Goal: Task Accomplishment & Management: Use online tool/utility

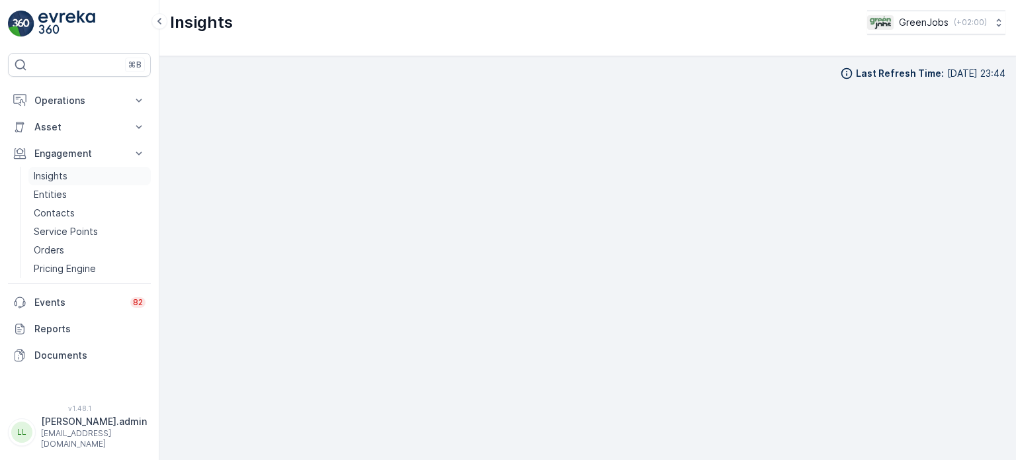
scroll to position [11, 0]
click at [66, 172] on p "Insights" at bounding box center [51, 175] width 34 height 13
click at [52, 174] on p "Insights" at bounding box center [51, 175] width 34 height 13
click at [63, 97] on p "Operations" at bounding box center [79, 100] width 90 height 13
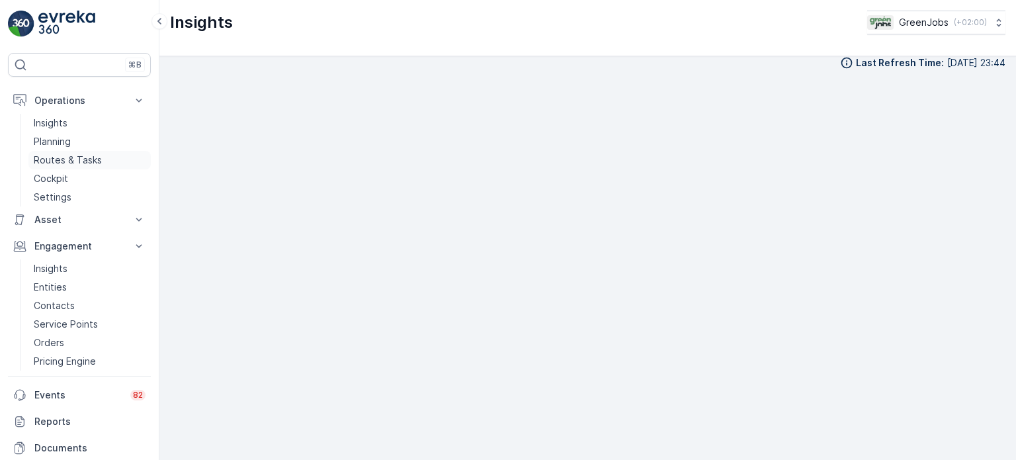
click at [83, 158] on p "Routes & Tasks" at bounding box center [68, 159] width 68 height 13
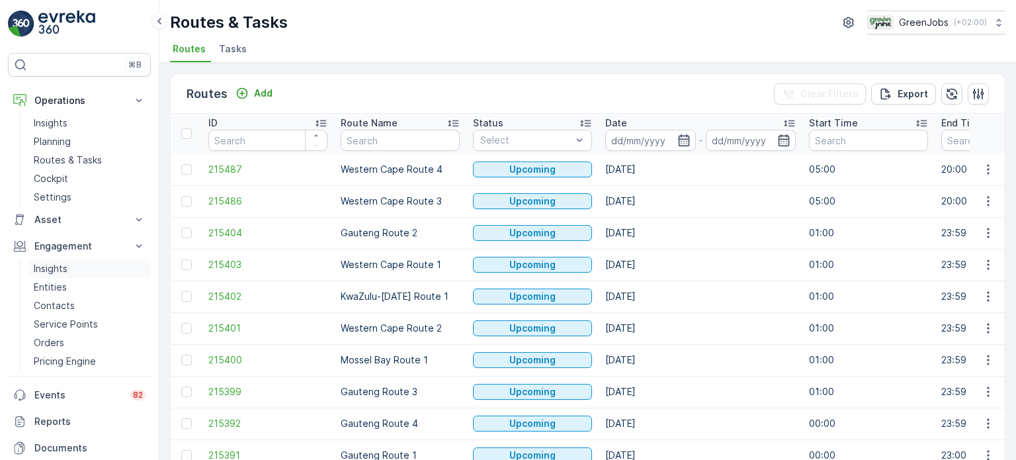
click at [56, 264] on p "Insights" at bounding box center [51, 268] width 34 height 13
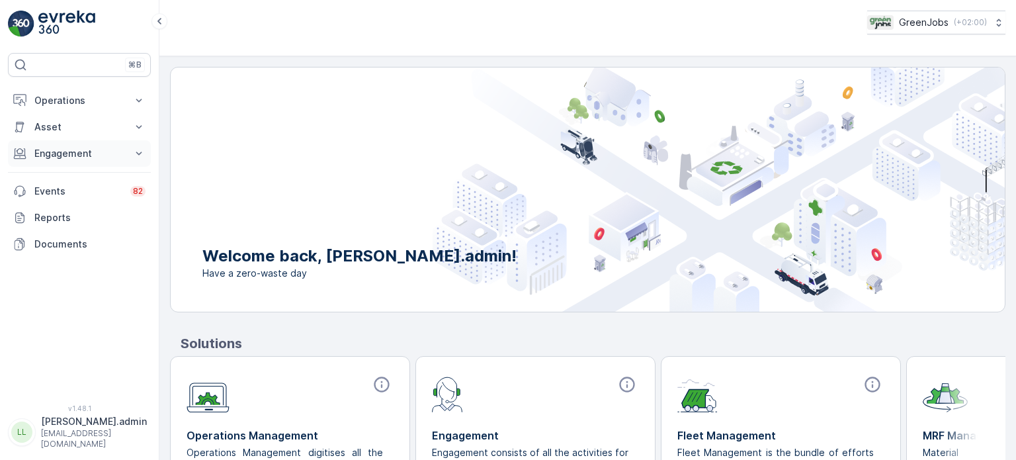
click at [60, 158] on p "Engagement" at bounding box center [79, 153] width 90 height 13
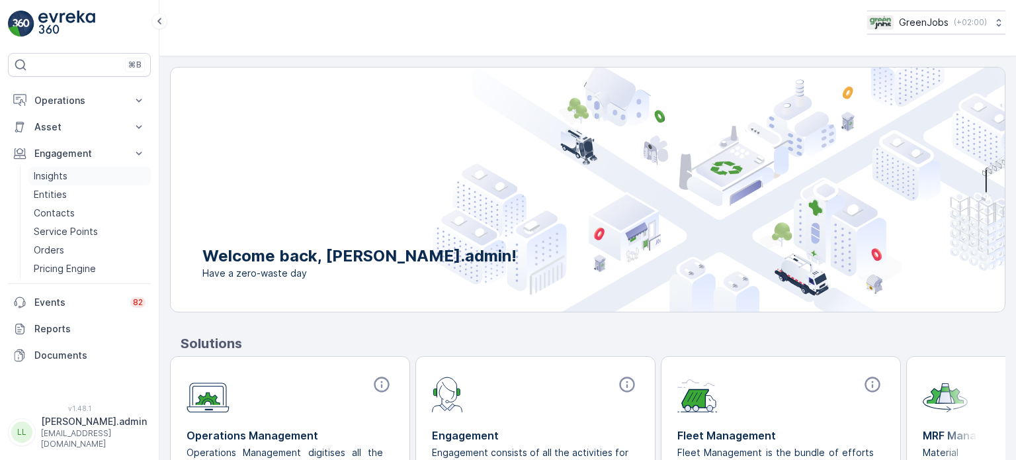
click at [58, 171] on p "Insights" at bounding box center [51, 175] width 34 height 13
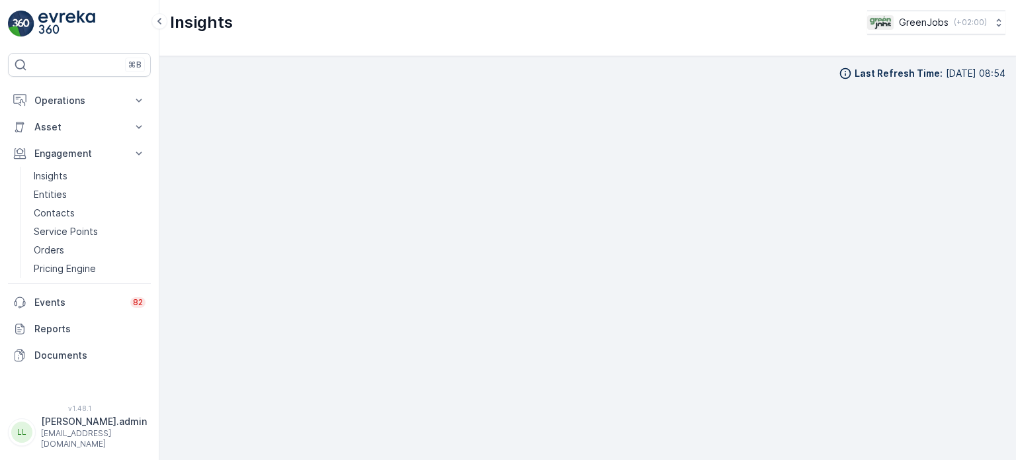
scroll to position [11, 0]
click at [63, 105] on p "Operations" at bounding box center [79, 100] width 90 height 13
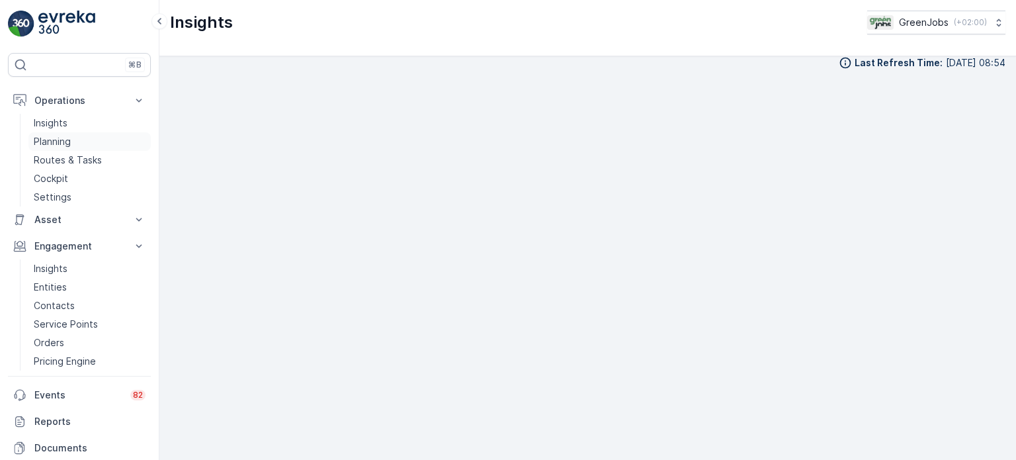
click at [58, 142] on p "Planning" at bounding box center [52, 141] width 37 height 13
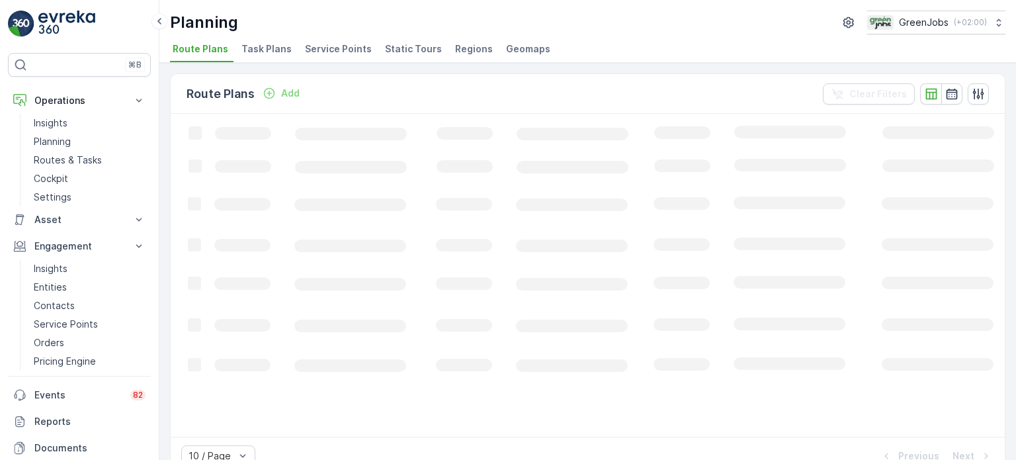
click at [325, 50] on span "Service Points" at bounding box center [338, 48] width 67 height 13
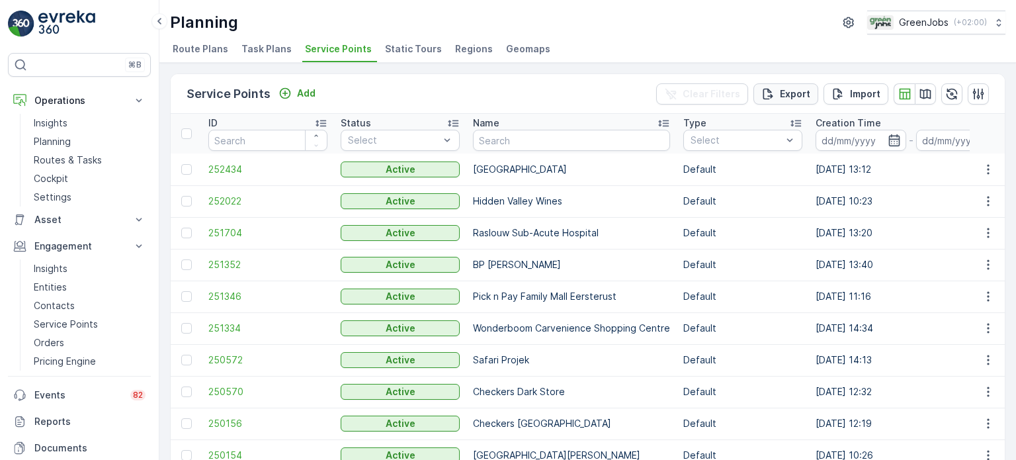
click at [799, 90] on p "Export" at bounding box center [795, 93] width 30 height 13
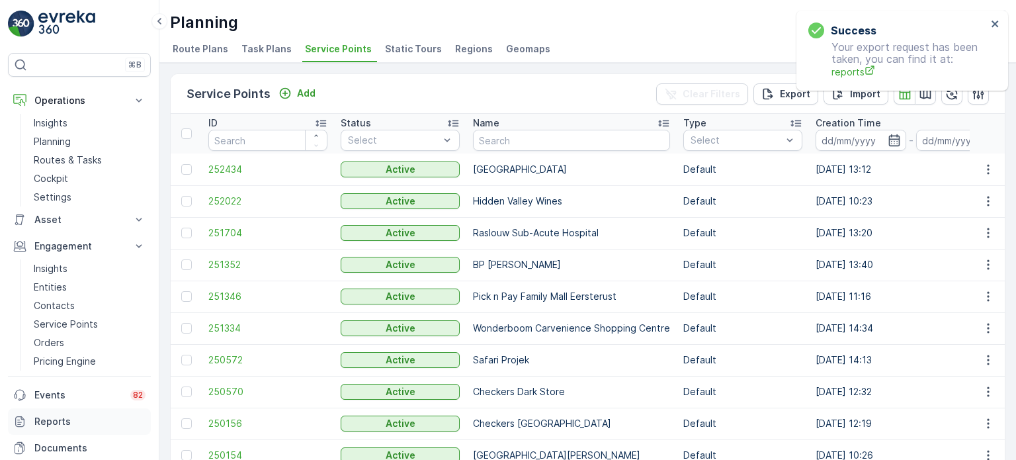
click at [53, 423] on p "Reports" at bounding box center [89, 421] width 111 height 13
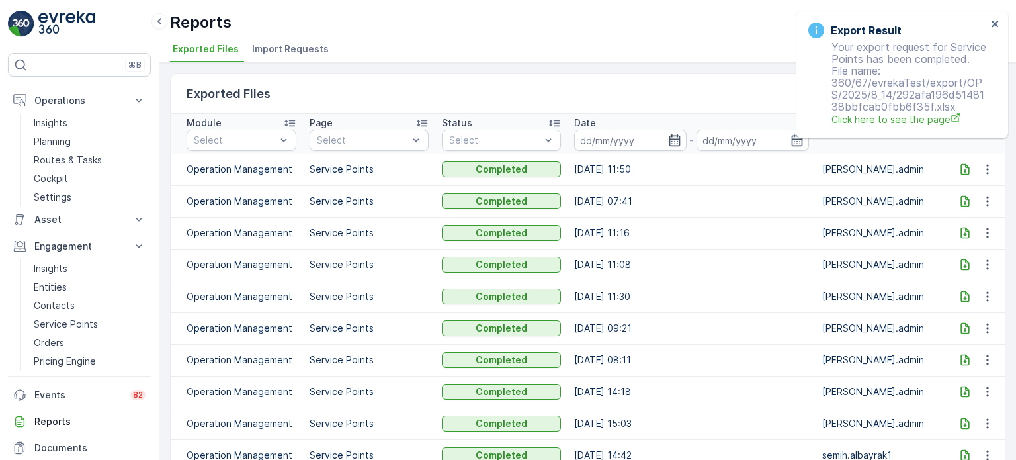
click at [964, 169] on icon at bounding box center [964, 169] width 13 height 13
